Goal: Transaction & Acquisition: Purchase product/service

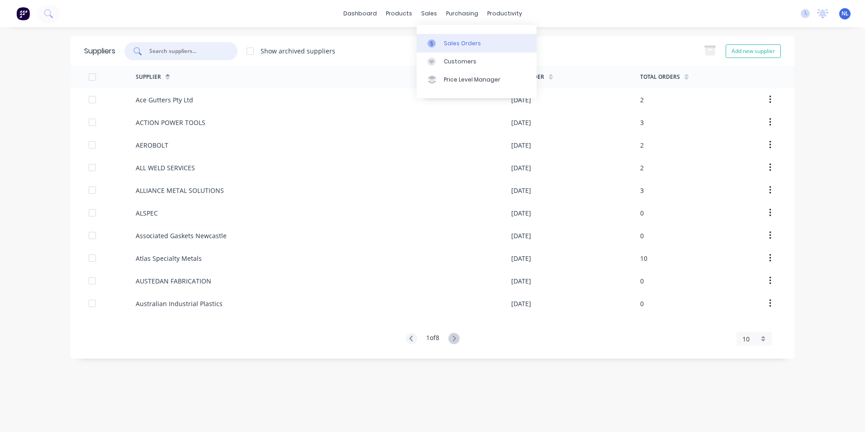
click at [442, 40] on link "Sales Orders" at bounding box center [477, 43] width 120 height 18
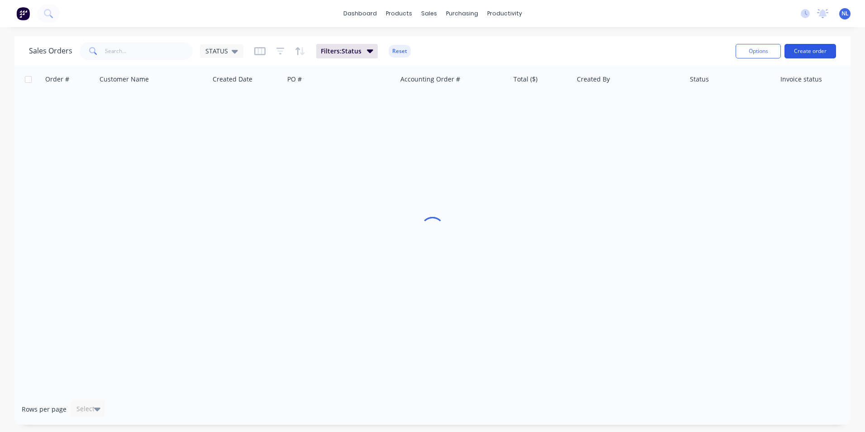
click at [824, 49] on button "Create order" at bounding box center [811, 51] width 52 height 14
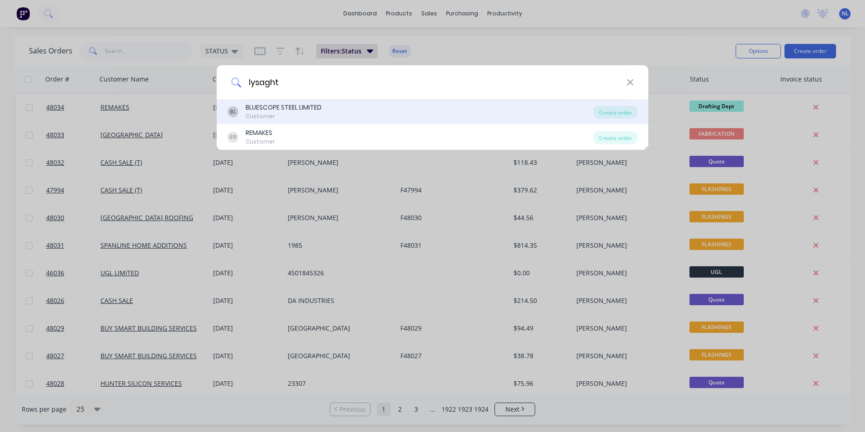
type input "lysaght"
click at [324, 119] on div "BL BLUESCOPE STEEL LIMITED Customer" at bounding box center [411, 112] width 366 height 18
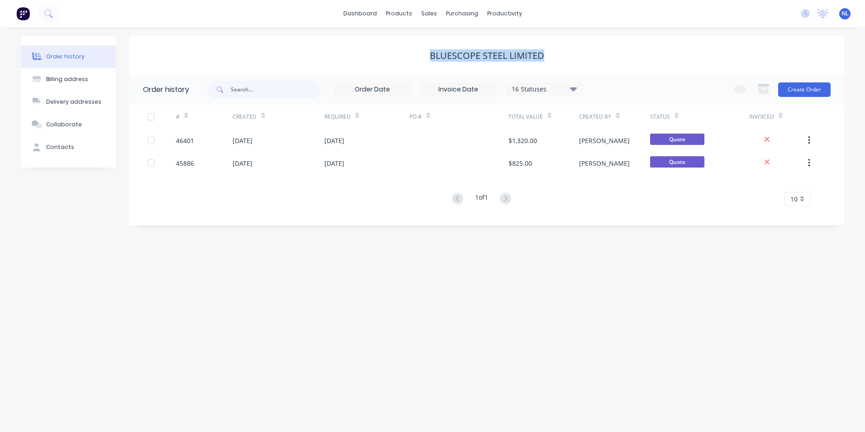
drag, startPoint x: 552, startPoint y: 55, endPoint x: 405, endPoint y: 66, distance: 147.0
click at [405, 66] on div "BLUESCOPE STEEL LIMITED" at bounding box center [486, 55] width 715 height 38
drag, startPoint x: 405, startPoint y: 66, endPoint x: 337, endPoint y: 67, distance: 68.3
click at [337, 67] on div "BLUESCOPE STEEL LIMITED" at bounding box center [486, 55] width 715 height 38
click at [449, 58] on div "Customers" at bounding box center [460, 61] width 33 height 8
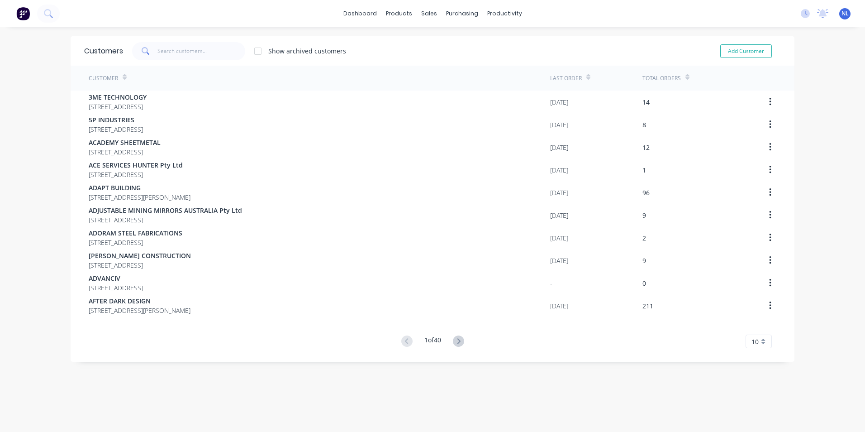
click at [249, 48] on div at bounding box center [258, 51] width 18 height 18
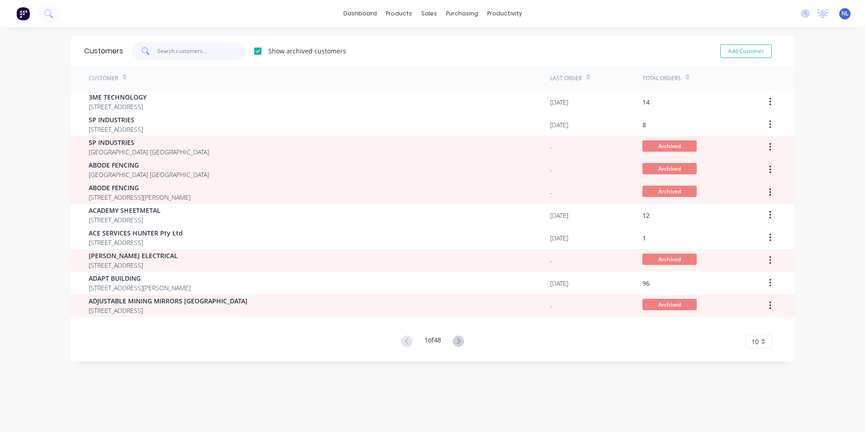
click at [236, 48] on input "text" at bounding box center [201, 51] width 88 height 18
click at [251, 49] on div at bounding box center [258, 51] width 18 height 18
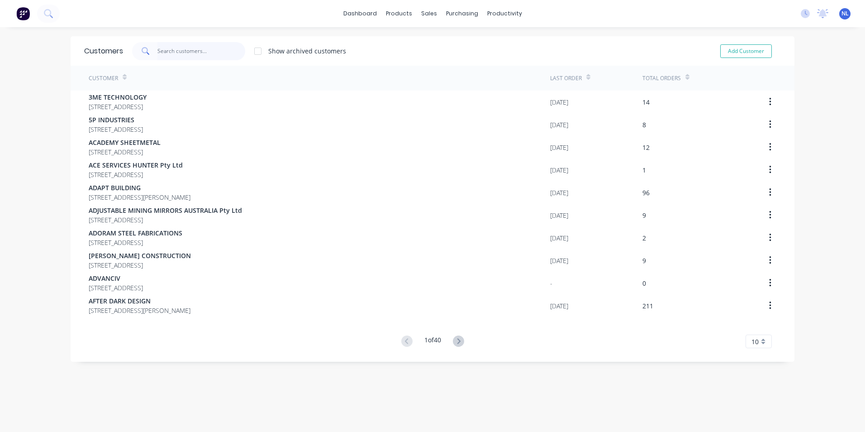
click at [217, 56] on input "text" at bounding box center [201, 51] width 88 height 18
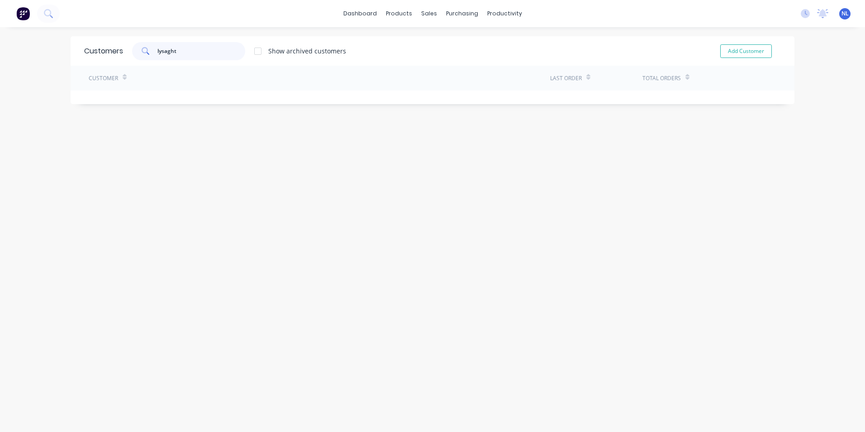
type input "lysaght"
drag, startPoint x: 200, startPoint y: 57, endPoint x: 268, endPoint y: 60, distance: 68.4
click at [254, 51] on div at bounding box center [258, 51] width 18 height 18
drag, startPoint x: 193, startPoint y: 52, endPoint x: -80, endPoint y: 80, distance: 274.3
click at [0, 80] on html "dashboard products sales purchasing productivity dashboard products Product Cat…" at bounding box center [432, 216] width 865 height 432
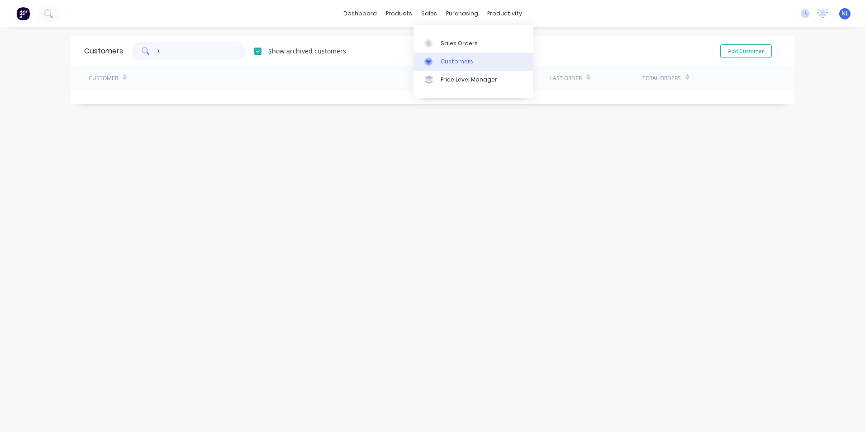
type input "\"
click at [437, 58] on div at bounding box center [431, 61] width 14 height 8
drag, startPoint x: 200, startPoint y: 48, endPoint x: 42, endPoint y: 56, distance: 158.6
click at [42, 56] on div "dashboard products sales purchasing productivity dashboard products Product Cat…" at bounding box center [432, 216] width 865 height 432
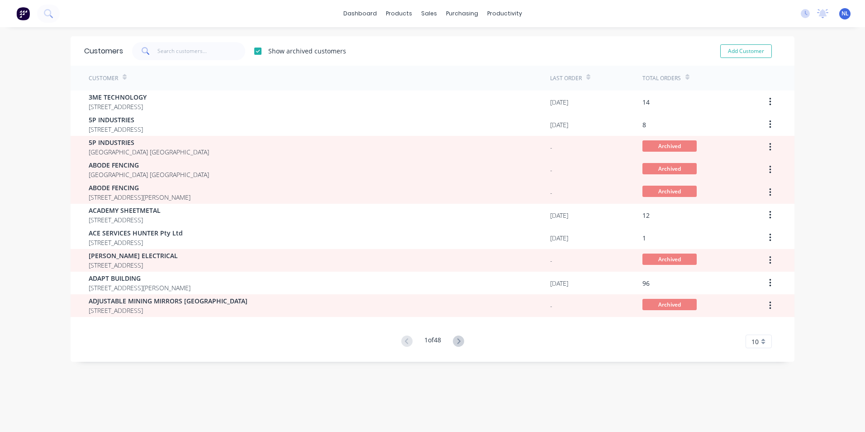
click at [264, 48] on div at bounding box center [258, 51] width 18 height 18
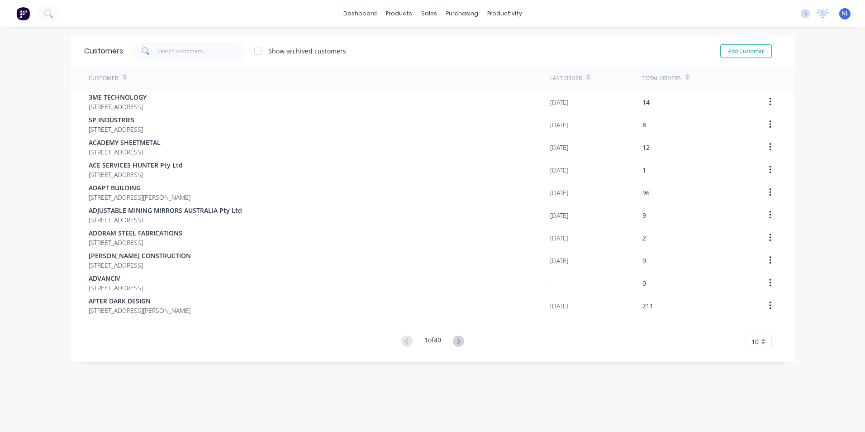
click at [398, 47] on div "Show archived customers Add Customer" at bounding box center [452, 51] width 658 height 18
click at [459, 39] on div "Sales Orders" at bounding box center [459, 43] width 37 height 8
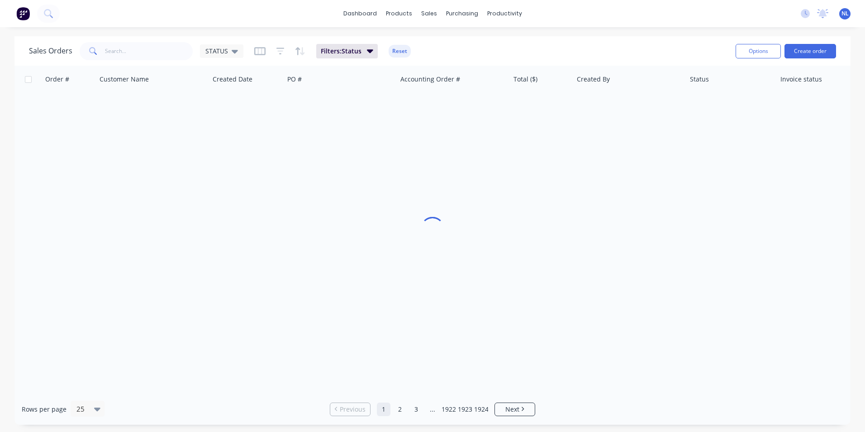
click at [811, 58] on div "Options Create order" at bounding box center [784, 51] width 104 height 22
click at [811, 52] on button "Create order" at bounding box center [811, 51] width 52 height 14
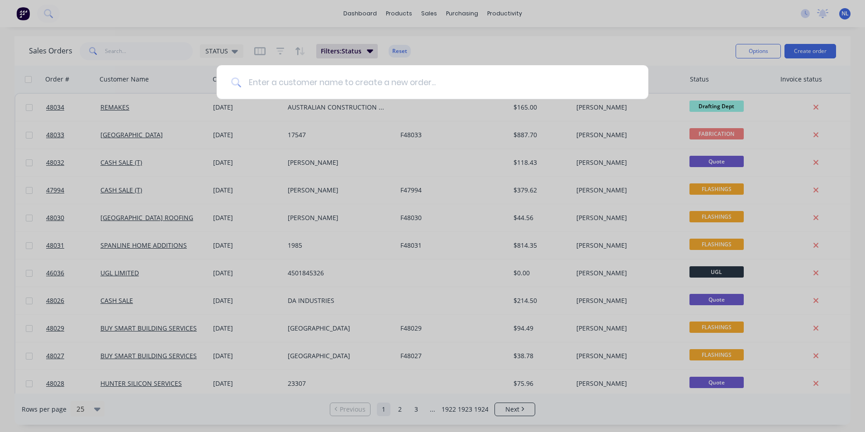
click at [282, 83] on input at bounding box center [437, 82] width 393 height 34
paste input "[PERSON_NAME]"
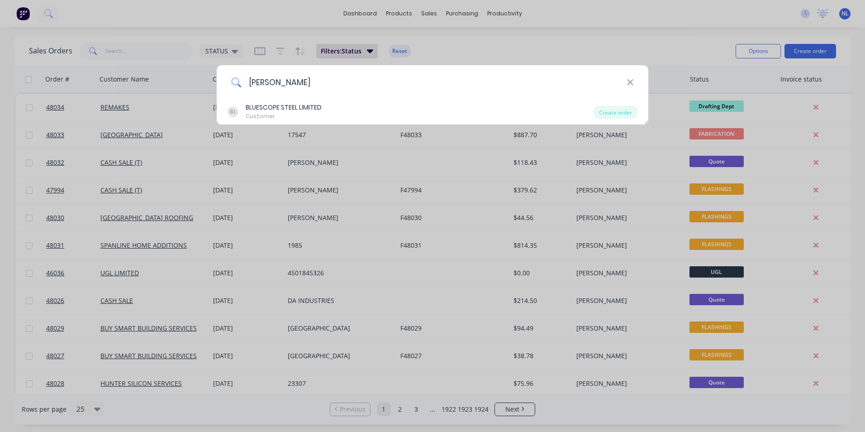
type input "[PERSON_NAME]"
click at [368, 114] on div "BL BLUESCOPE STEEL LIMITED Customer" at bounding box center [411, 112] width 366 height 18
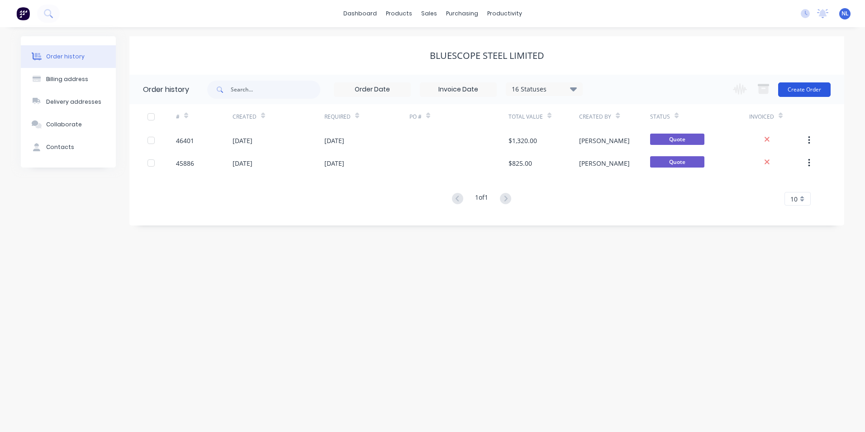
click at [805, 91] on button "Create Order" at bounding box center [804, 89] width 52 height 14
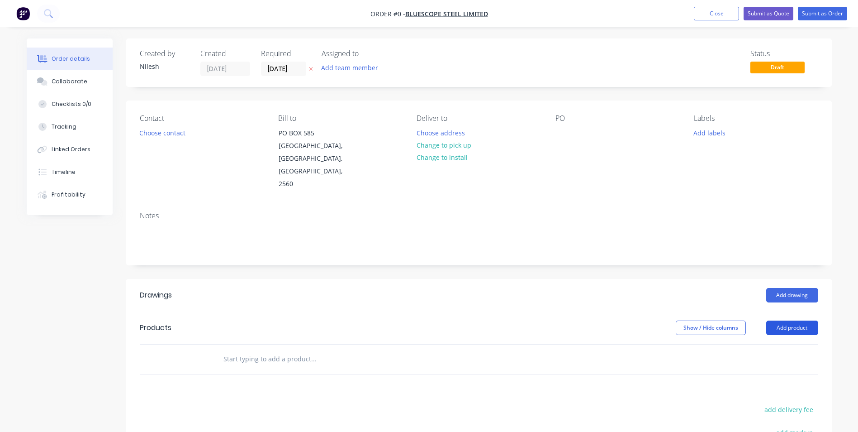
click at [781, 320] on button "Add product" at bounding box center [793, 327] width 52 height 14
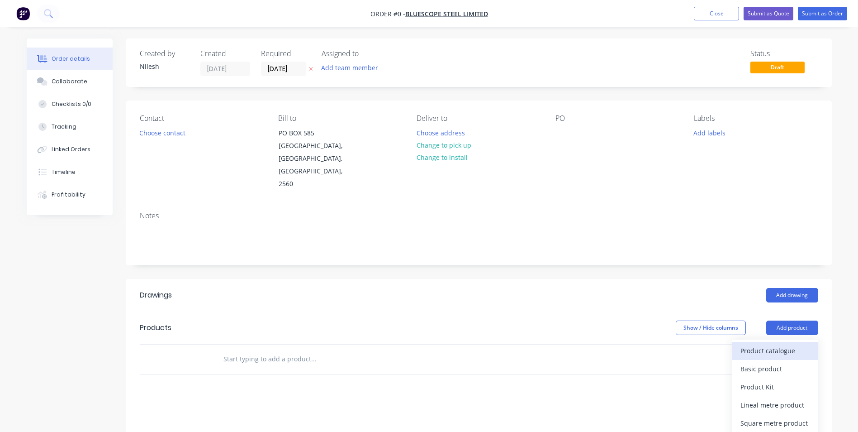
click at [767, 344] on div "Product catalogue" at bounding box center [776, 350] width 70 height 13
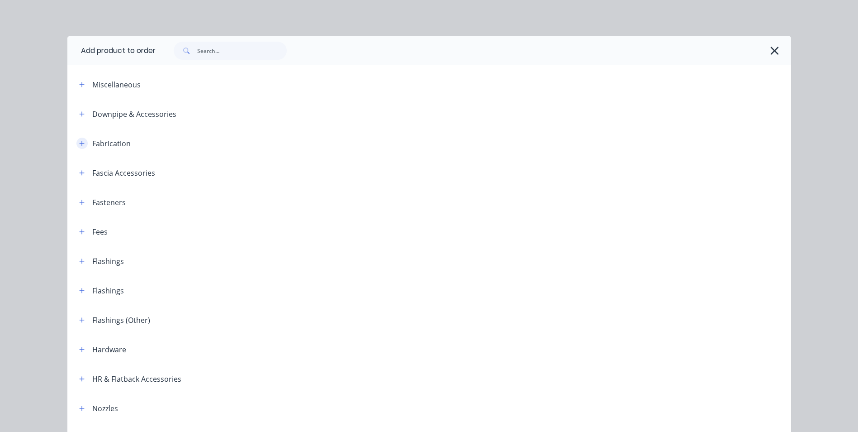
click at [79, 145] on icon "button" at bounding box center [81, 143] width 5 height 6
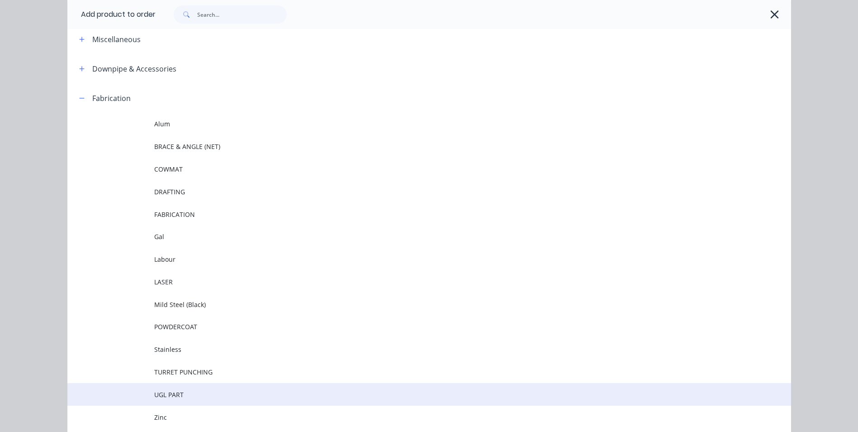
scroll to position [91, 0]
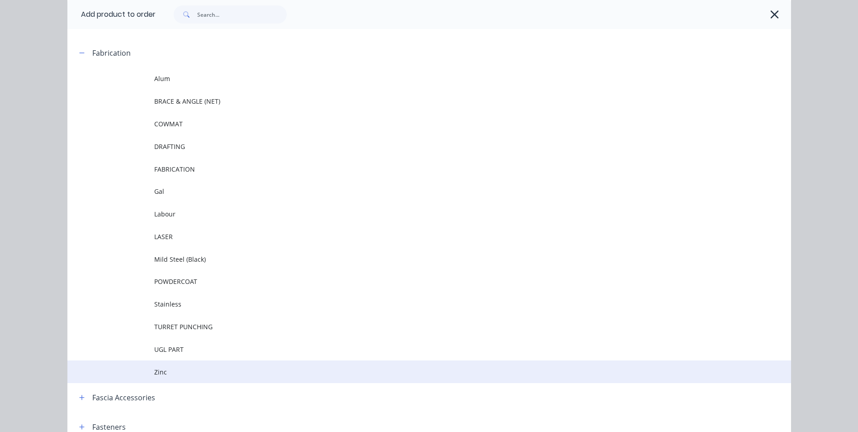
click at [165, 371] on span "Zinc" at bounding box center [409, 372] width 510 height 10
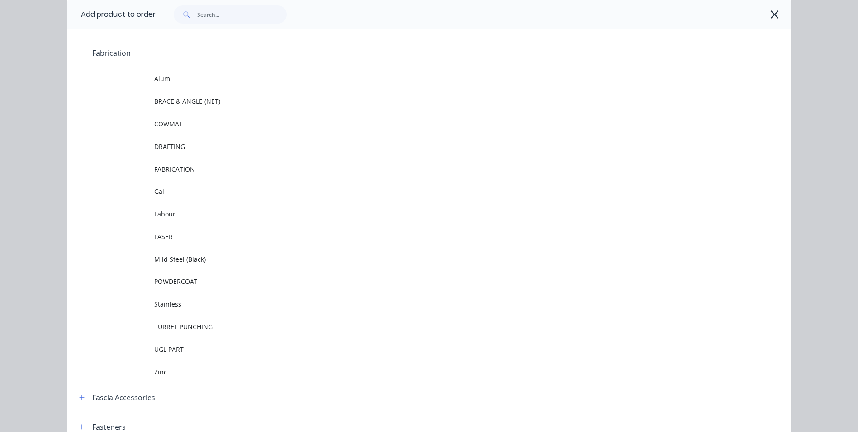
scroll to position [0, 0]
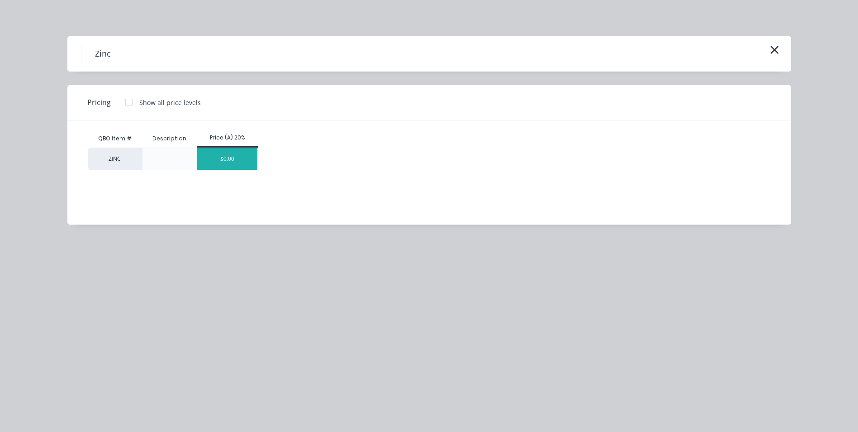
click at [238, 157] on div "$0.00" at bounding box center [227, 159] width 60 height 22
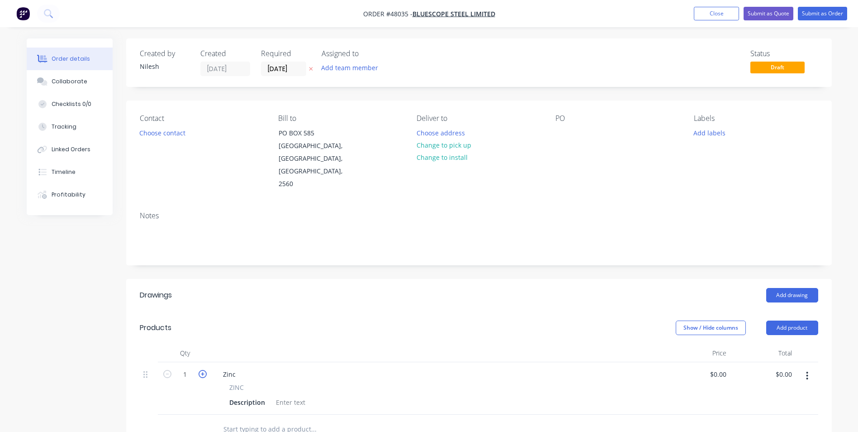
click at [201, 370] on icon "button" at bounding box center [203, 374] width 8 height 8
type input "2"
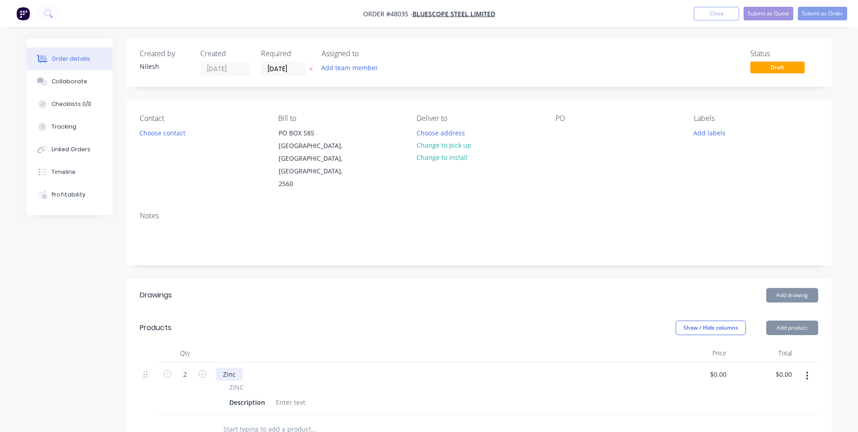
click at [231, 367] on div "Zinc" at bounding box center [229, 373] width 27 height 13
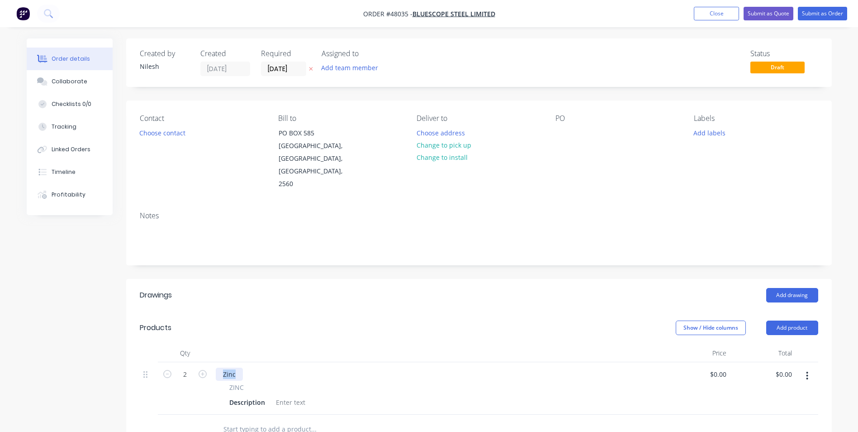
drag, startPoint x: 236, startPoint y: 362, endPoint x: 175, endPoint y: 376, distance: 62.5
click at [215, 365] on div "Zinc ZINC Description" at bounding box center [438, 388] width 453 height 52
click at [233, 367] on div "Zinc" at bounding box center [229, 373] width 27 height 13
drag, startPoint x: 236, startPoint y: 363, endPoint x: 0, endPoint y: 373, distance: 236.0
click at [165, 365] on div "2 Zinc ZINC Description $0.00 $0.00 $0.00 $0.00" at bounding box center [479, 388] width 679 height 52
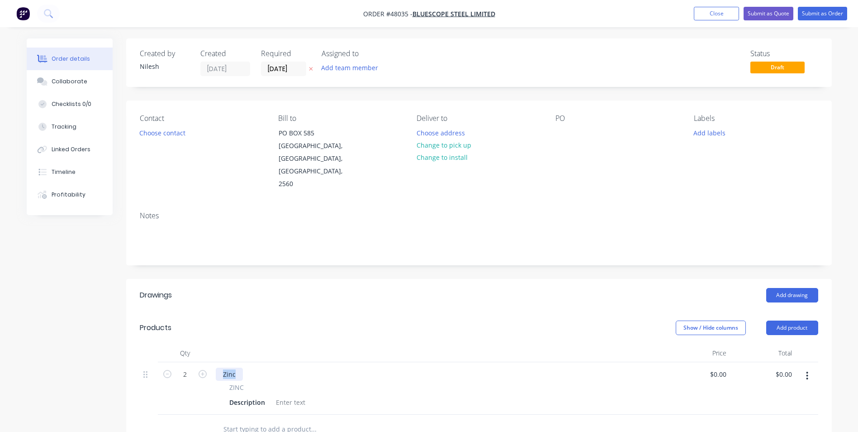
click at [233, 367] on div "Zinc" at bounding box center [229, 373] width 27 height 13
drag, startPoint x: 235, startPoint y: 363, endPoint x: 200, endPoint y: 371, distance: 36.6
click at [200, 371] on div "2 Zinc ZINC Description $0.00 $0.00 $0.00 $0.00" at bounding box center [479, 388] width 679 height 52
